Goal: Task Accomplishment & Management: Manage account settings

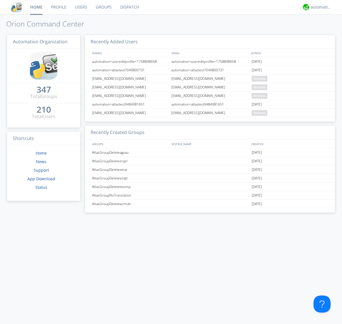
click at [81, 7] on link "Users" at bounding box center [81, 7] width 21 height 14
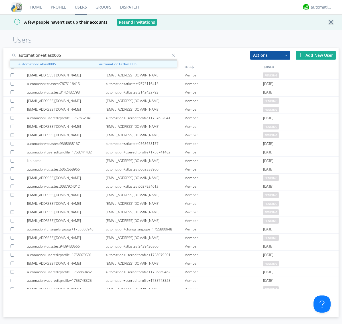
type input "automation+atlas0005"
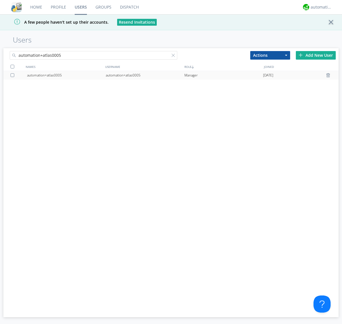
click at [145, 75] on div "automation+atlas0005" at bounding box center [145, 75] width 79 height 9
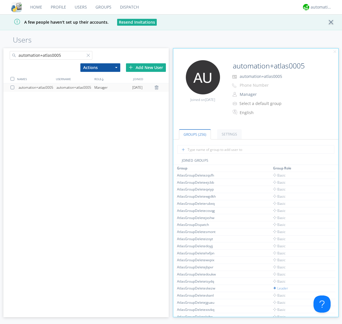
click at [229, 134] on link "Settings" at bounding box center [229, 134] width 25 height 10
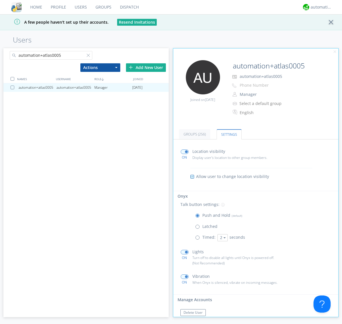
click at [199, 239] on span at bounding box center [198, 238] width 7 height 7
click at [0, 0] on input "radio" at bounding box center [0, 0] width 0 height 0
click at [222, 237] on button "2" at bounding box center [222, 237] width 10 height 7
click at [0, 0] on link "5" at bounding box center [0, 0] width 0 height 0
click at [222, 237] on button "5" at bounding box center [222, 237] width 10 height 7
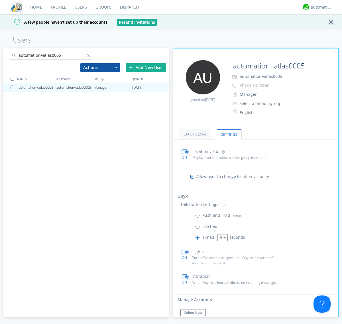
click at [0, 0] on link "3" at bounding box center [0, 0] width 0 height 0
click at [199, 217] on span at bounding box center [198, 216] width 7 height 7
click at [0, 0] on input "radio" at bounding box center [0, 0] width 0 height 0
